Goal: Information Seeking & Learning: Learn about a topic

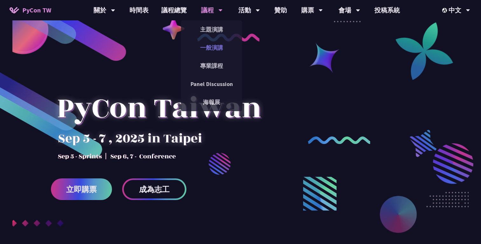
click at [205, 48] on link "一般演講" at bounding box center [211, 47] width 61 height 15
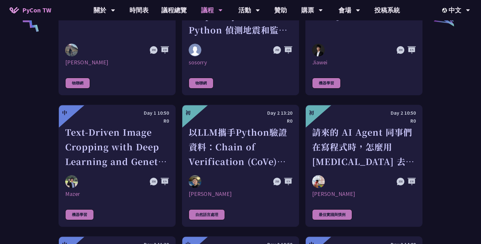
scroll to position [1331, 0]
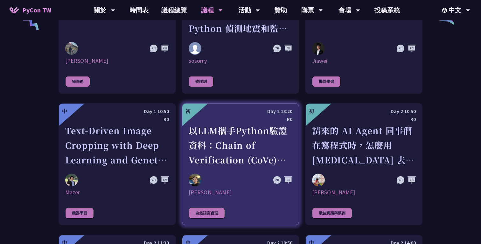
click at [198, 176] on img at bounding box center [195, 179] width 13 height 13
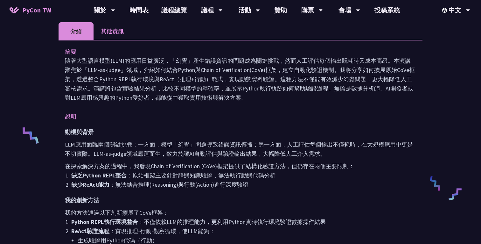
scroll to position [198, 0]
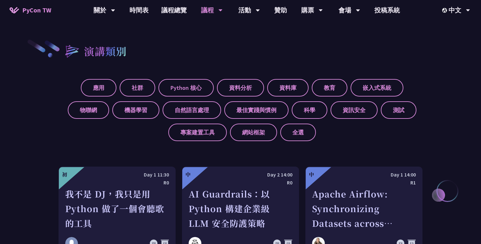
scroll to position [205, 0]
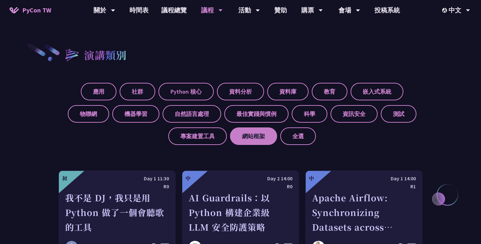
click at [252, 143] on label "網站框架" at bounding box center [253, 135] width 47 height 17
click at [0, 0] on input "網站框架" at bounding box center [0, 0] width 0 height 0
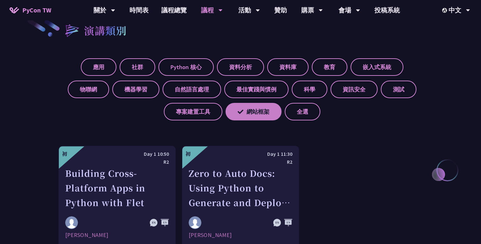
scroll to position [229, 0]
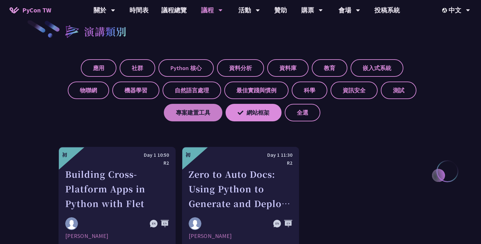
click at [200, 116] on label "專案建置工具" at bounding box center [193, 112] width 59 height 17
click at [0, 0] on input "專案建置工具" at bounding box center [0, 0] width 0 height 0
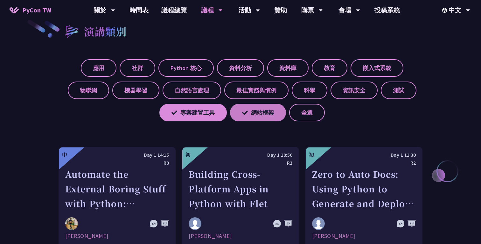
click at [246, 116] on label "網站框架" at bounding box center [258, 112] width 56 height 17
click at [0, 0] on input "網站框架" at bounding box center [0, 0] width 0 height 0
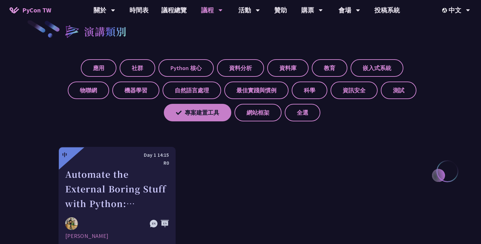
click at [215, 116] on label "專案建置工具" at bounding box center [197, 112] width 67 height 17
click at [0, 0] on input "專案建置工具" at bounding box center [0, 0] width 0 height 0
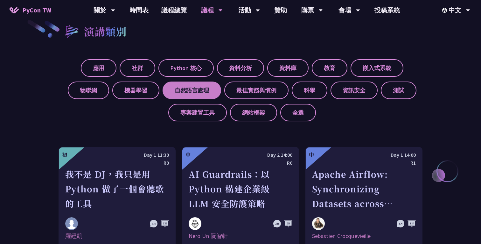
click at [204, 95] on label "自然語言處理" at bounding box center [192, 89] width 59 height 17
click at [0, 0] on input "自然語言處理" at bounding box center [0, 0] width 0 height 0
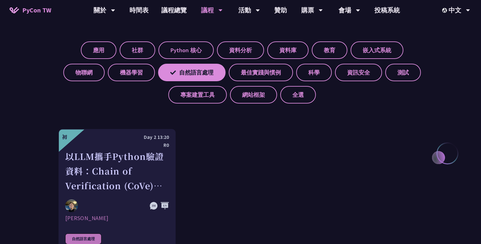
scroll to position [246, 0]
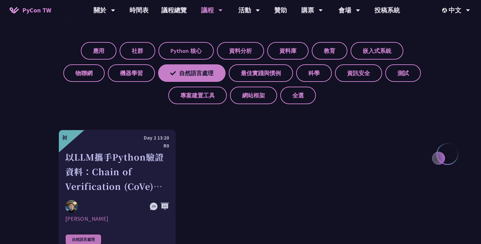
click at [175, 72] on icon at bounding box center [173, 73] width 6 height 6
click at [0, 0] on input "自然語言處理" at bounding box center [0, 0] width 0 height 0
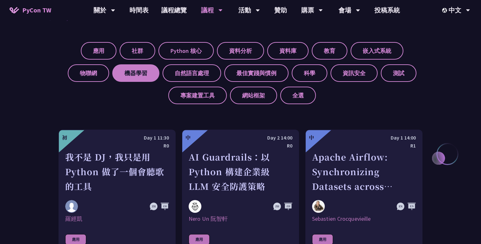
click at [146, 72] on label "機器學習" at bounding box center [135, 72] width 47 height 17
click at [0, 0] on input "機器學習" at bounding box center [0, 0] width 0 height 0
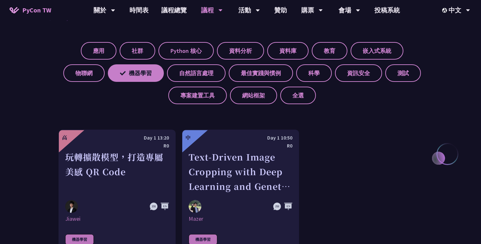
click at [146, 72] on label "機器學習" at bounding box center [136, 72] width 56 height 17
click at [0, 0] on input "機器學習" at bounding box center [0, 0] width 0 height 0
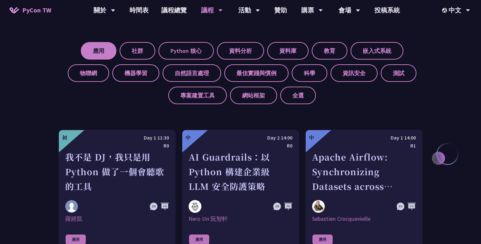
click at [108, 52] on label "應用" at bounding box center [99, 50] width 36 height 17
click at [0, 0] on input "應用" at bounding box center [0, 0] width 0 height 0
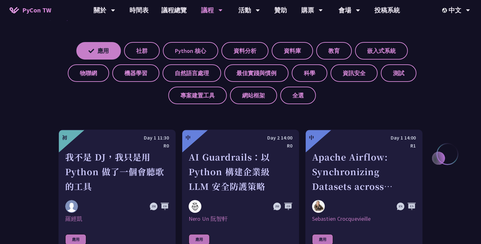
click at [108, 52] on label "應用" at bounding box center [98, 50] width 45 height 17
click at [0, 0] on input "應用" at bounding box center [0, 0] width 0 height 0
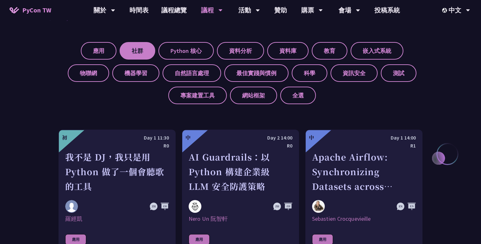
click at [128, 55] on label "社群" at bounding box center [138, 50] width 36 height 17
click at [0, 0] on input "社群" at bounding box center [0, 0] width 0 height 0
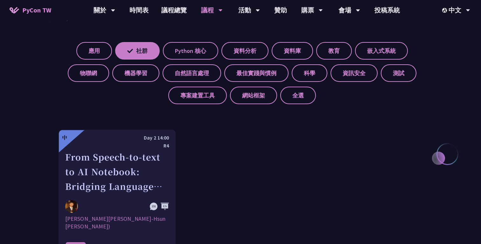
click at [128, 55] on label "社群" at bounding box center [137, 50] width 45 height 17
click at [0, 0] on input "社群" at bounding box center [0, 0] width 0 height 0
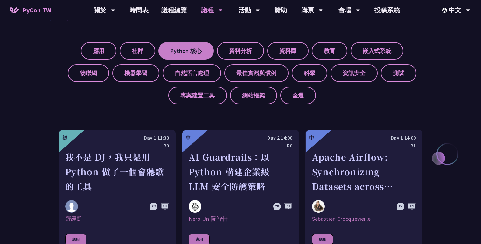
click at [191, 55] on label "Python 核心" at bounding box center [185, 50] width 55 height 17
click at [0, 0] on input "Python 核心" at bounding box center [0, 0] width 0 height 0
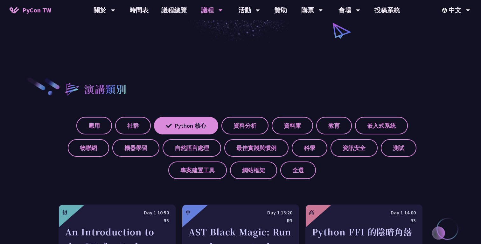
scroll to position [177, 0]
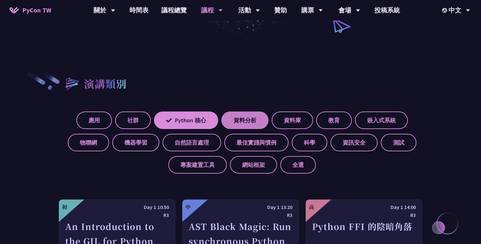
click at [244, 120] on label "資料分析" at bounding box center [244, 119] width 47 height 17
click at [0, 0] on input "資料分析" at bounding box center [0, 0] width 0 height 0
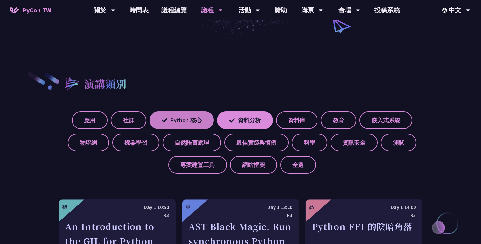
click at [197, 119] on label "Python 核心" at bounding box center [181, 119] width 64 height 17
click at [0, 0] on input "Python 核心" at bounding box center [0, 0] width 0 height 0
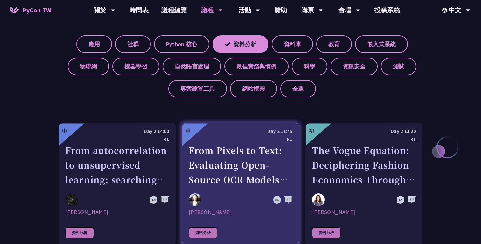
scroll to position [239, 0]
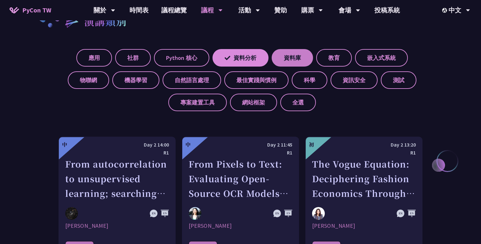
click at [294, 64] on label "資料庫" at bounding box center [292, 57] width 41 height 17
click at [0, 0] on input "資料庫" at bounding box center [0, 0] width 0 height 0
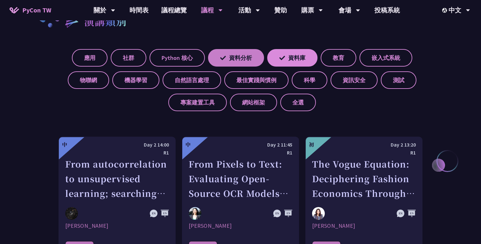
click at [246, 59] on label "資料分析" at bounding box center [236, 57] width 56 height 17
click at [0, 0] on input "資料分析" at bounding box center [0, 0] width 0 height 0
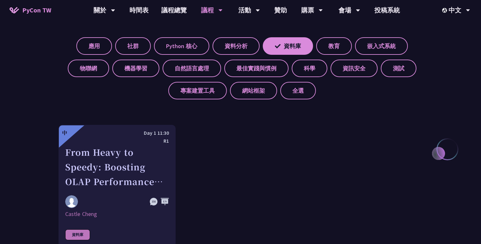
scroll to position [243, 0]
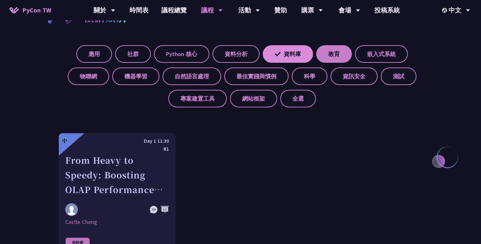
click at [338, 59] on label "教育" at bounding box center [334, 53] width 36 height 17
click at [0, 0] on input "教育" at bounding box center [0, 0] width 0 height 0
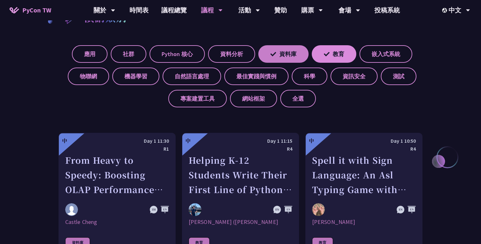
click at [291, 54] on label "資料庫" at bounding box center [283, 53] width 50 height 17
click at [0, 0] on input "資料庫" at bounding box center [0, 0] width 0 height 0
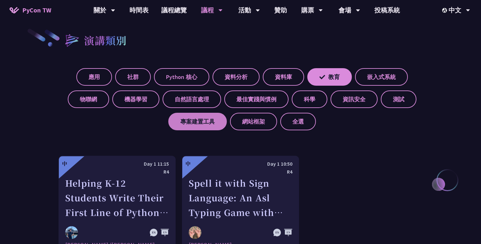
scroll to position [218, 0]
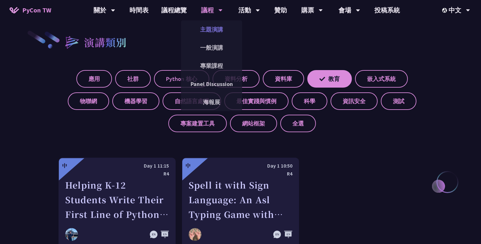
click at [210, 34] on link "主題演講" at bounding box center [211, 29] width 61 height 15
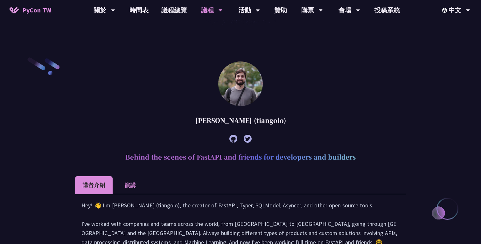
scroll to position [119, 0]
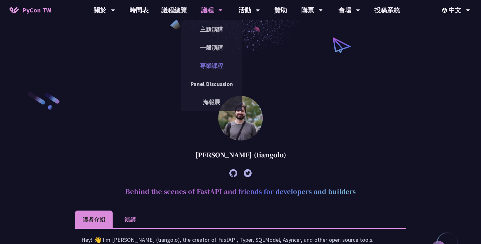
click at [211, 64] on link "專業課程" at bounding box center [211, 65] width 61 height 15
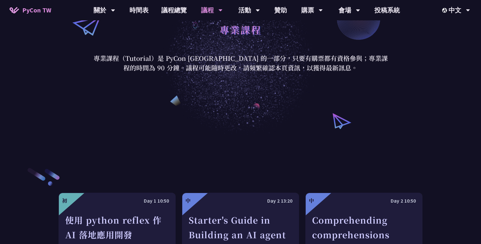
scroll to position [38, 0]
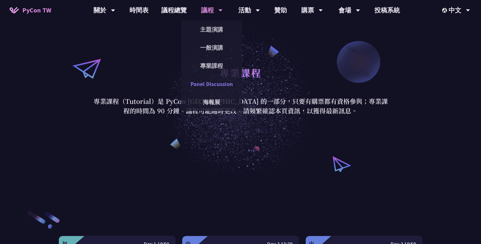
click at [216, 87] on link "Panel Discussion" at bounding box center [211, 83] width 61 height 15
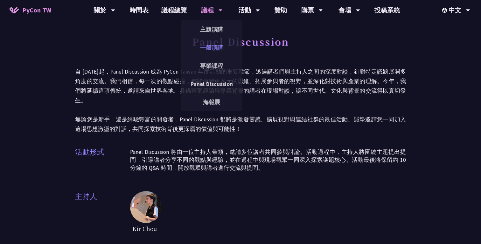
click at [212, 49] on link "一般演講" at bounding box center [211, 47] width 61 height 15
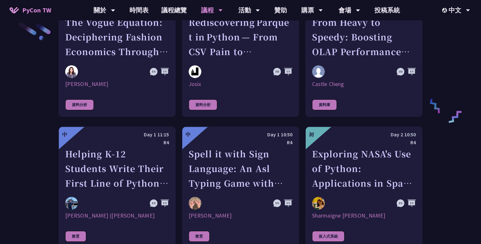
scroll to position [1056, 0]
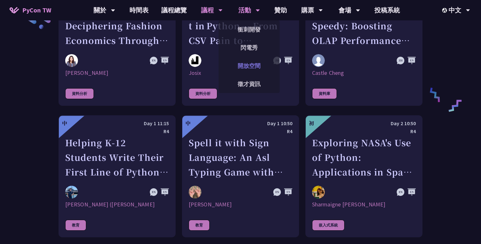
click at [250, 66] on link "開放空間" at bounding box center [248, 65] width 61 height 15
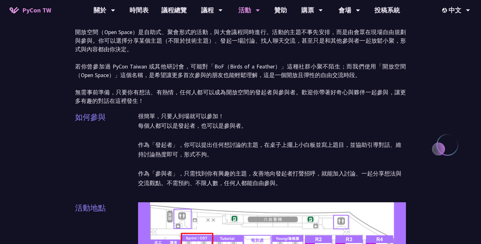
scroll to position [32, 0]
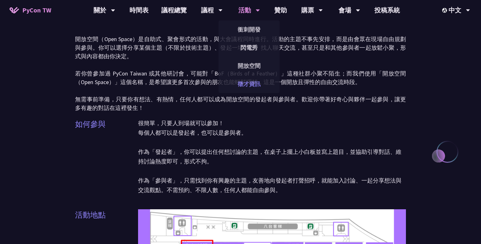
click at [251, 86] on link "徵才資訊" at bounding box center [248, 83] width 61 height 15
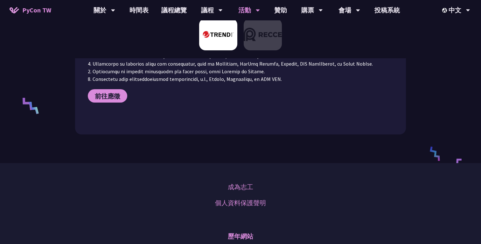
scroll to position [323, 0]
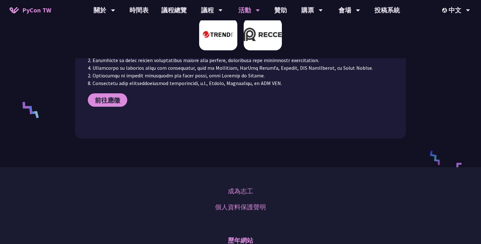
click at [265, 44] on img at bounding box center [263, 34] width 38 height 32
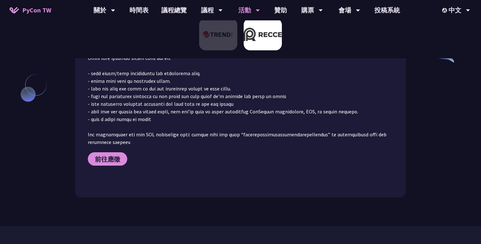
scroll to position [639, 0]
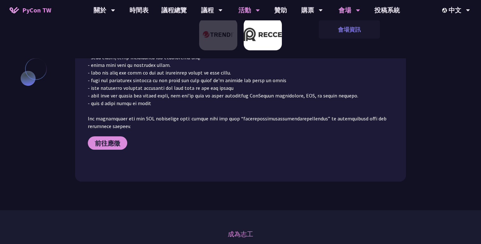
click at [345, 25] on link "會場資訊" at bounding box center [349, 29] width 61 height 15
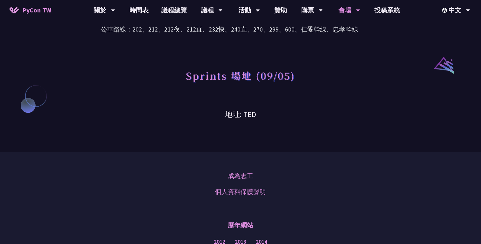
scroll to position [500, 0]
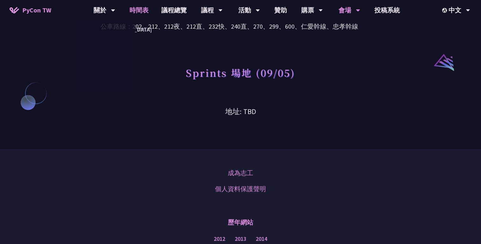
click at [137, 8] on link "時間表" at bounding box center [139, 10] width 32 height 20
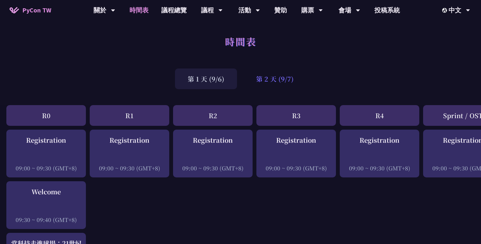
click at [275, 78] on div "第 2 天 (9/7)" at bounding box center [274, 78] width 63 height 21
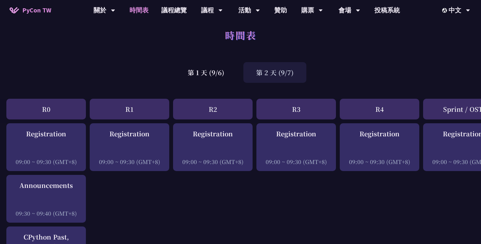
scroll to position [5, 0]
